Goal: Task Accomplishment & Management: Use online tool/utility

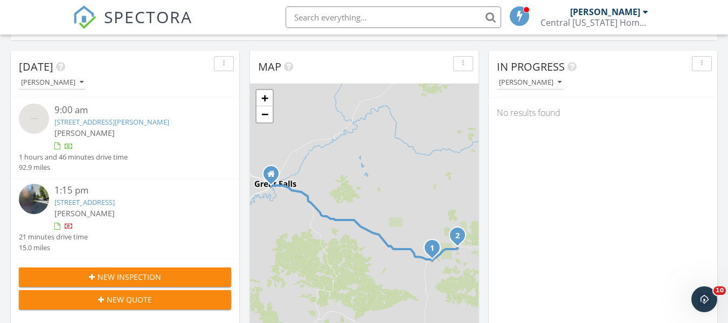
click at [57, 144] on div at bounding box center [57, 146] width 6 height 7
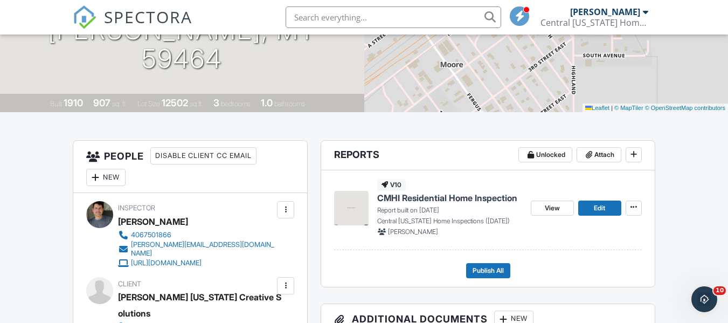
scroll to position [174, 0]
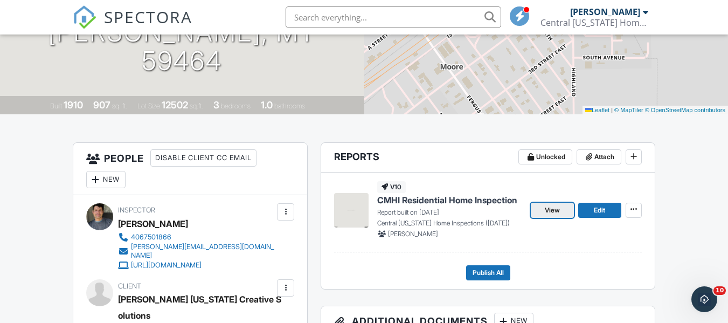
click at [549, 207] on span "View" at bounding box center [552, 210] width 15 height 11
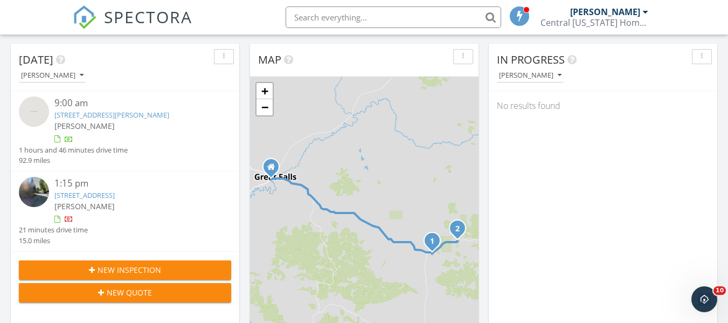
click at [82, 195] on link "909 w Corcoran, Lewistown, Mt 59457" at bounding box center [84, 195] width 60 height 10
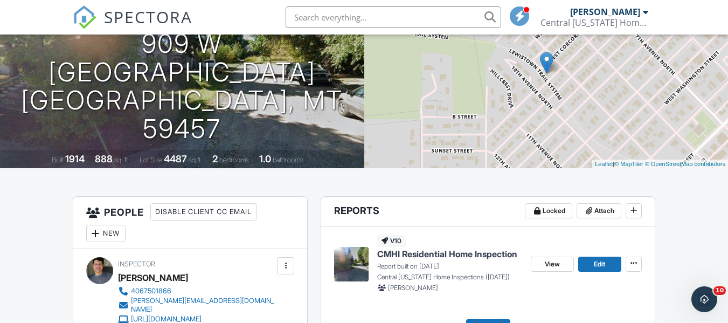
scroll to position [122, 0]
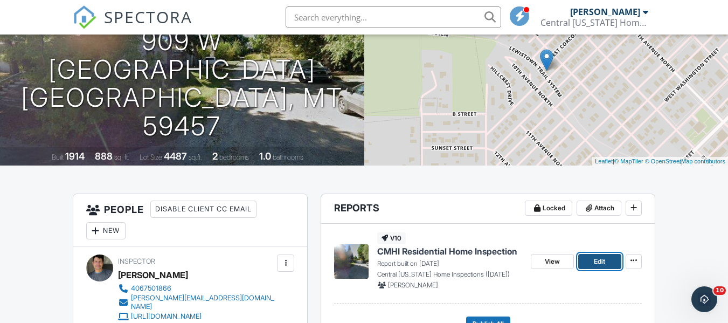
click at [602, 262] on span "Edit" at bounding box center [599, 261] width 11 height 11
